Goal: Information Seeking & Learning: Learn about a topic

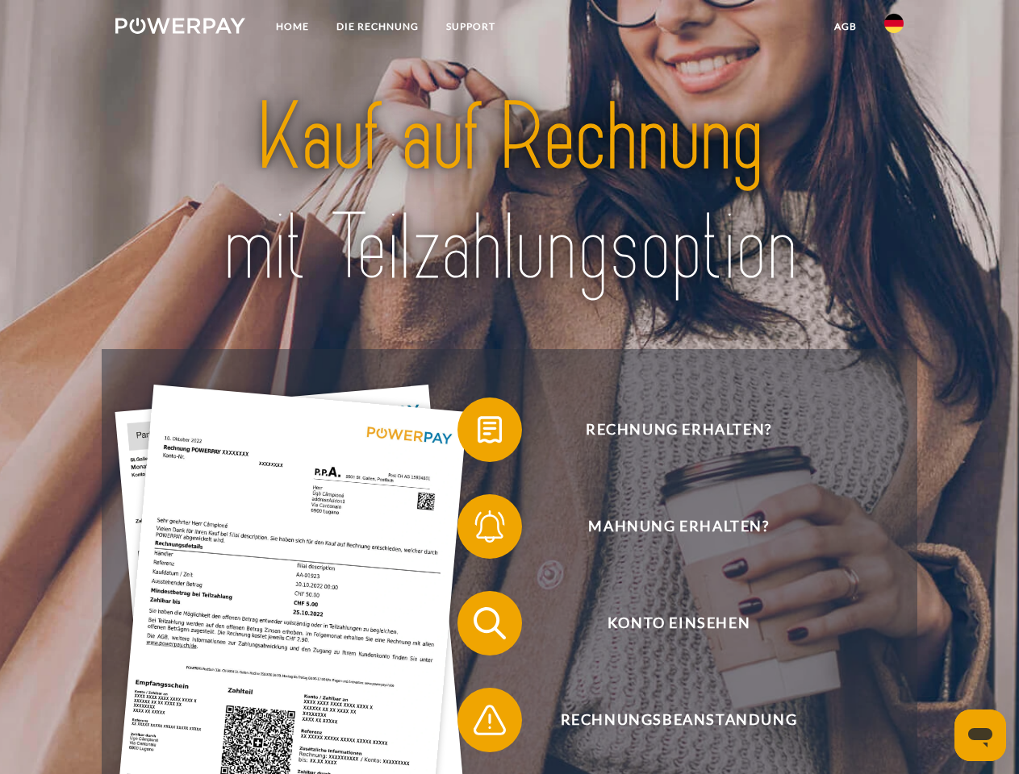
click at [180, 28] on img at bounding box center [180, 26] width 130 height 16
click at [894, 28] on img at bounding box center [893, 23] width 19 height 19
click at [844, 27] on link "agb" at bounding box center [845, 26] width 50 height 29
click at [477, 433] on span at bounding box center [465, 430] width 81 height 81
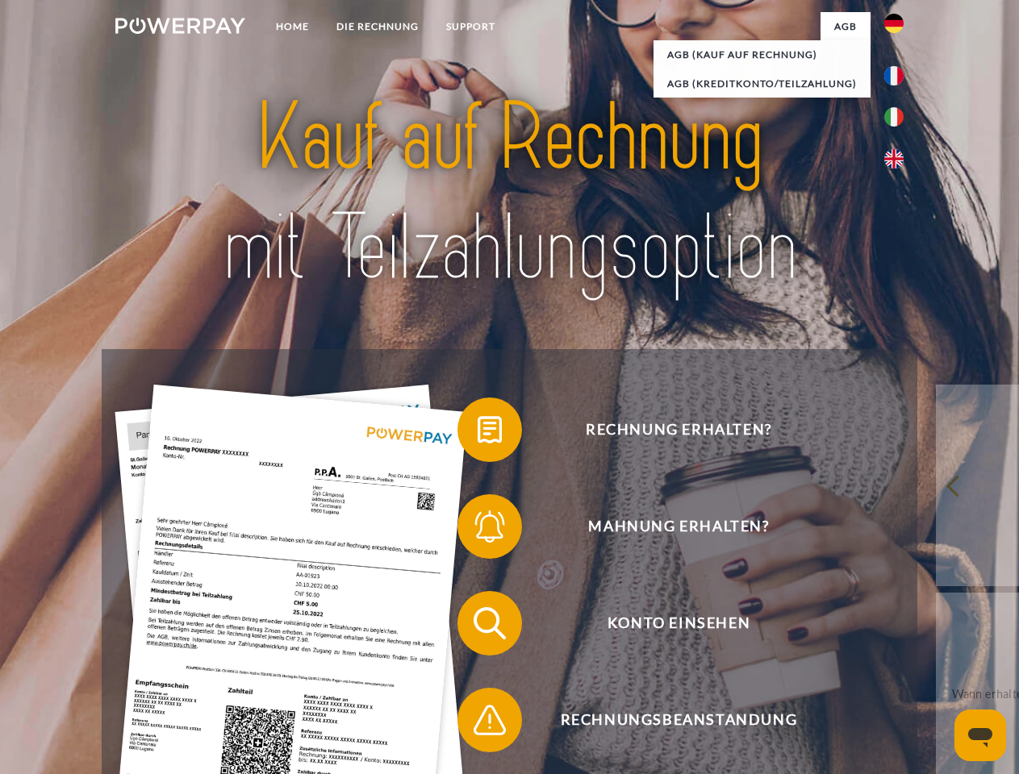
click at [477, 530] on span at bounding box center [465, 526] width 81 height 81
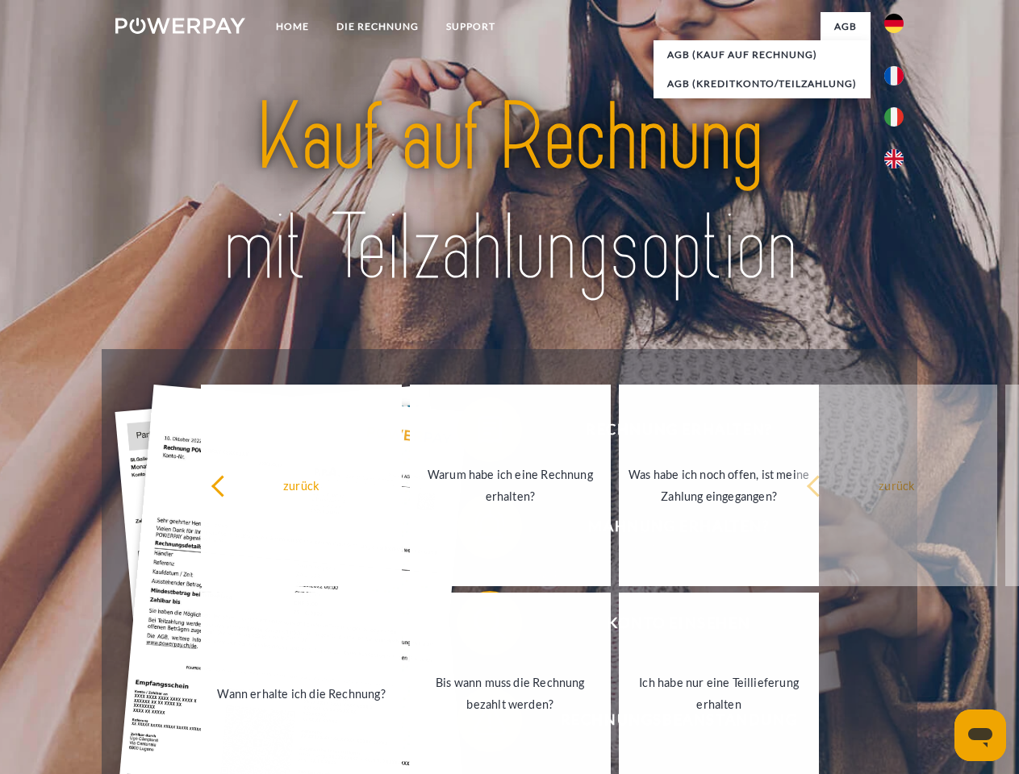
click at [477, 627] on link "Bis wann muss die Rechnung bezahlt werden?" at bounding box center [510, 694] width 201 height 202
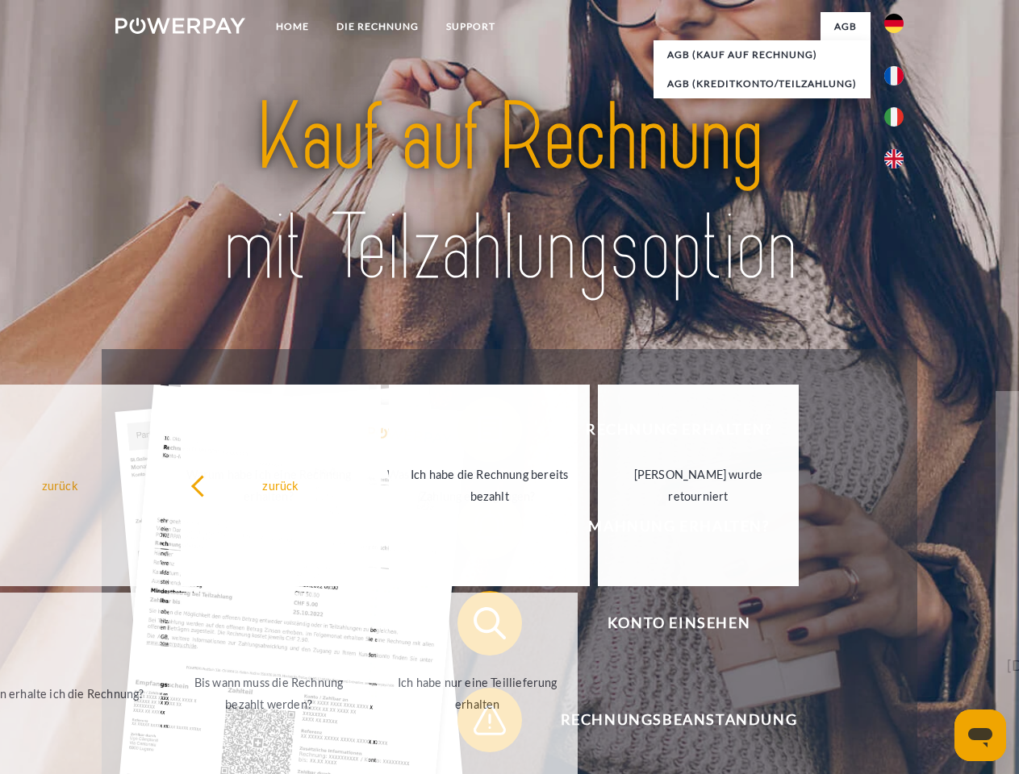
click at [477, 723] on div "Rechnung erhalten? Mahnung erhalten? Konto einsehen" at bounding box center [509, 671] width 815 height 645
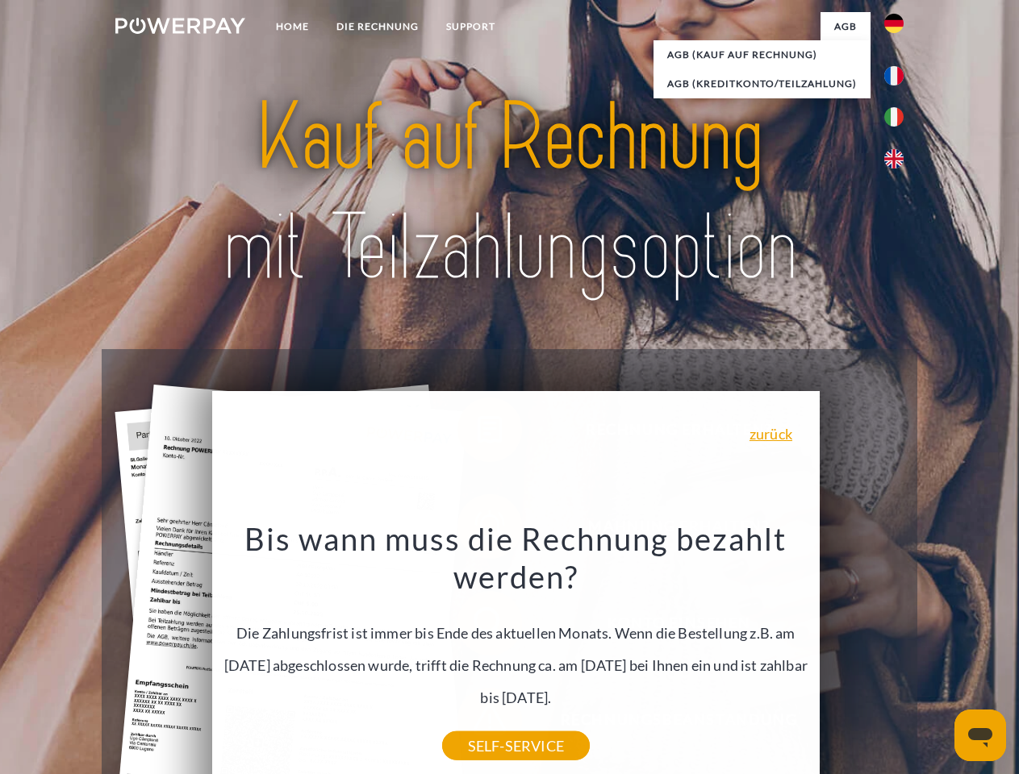
click at [980, 735] on icon "Messaging-Fenster öffnen" at bounding box center [980, 737] width 24 height 19
